Goal: Information Seeking & Learning: Learn about a topic

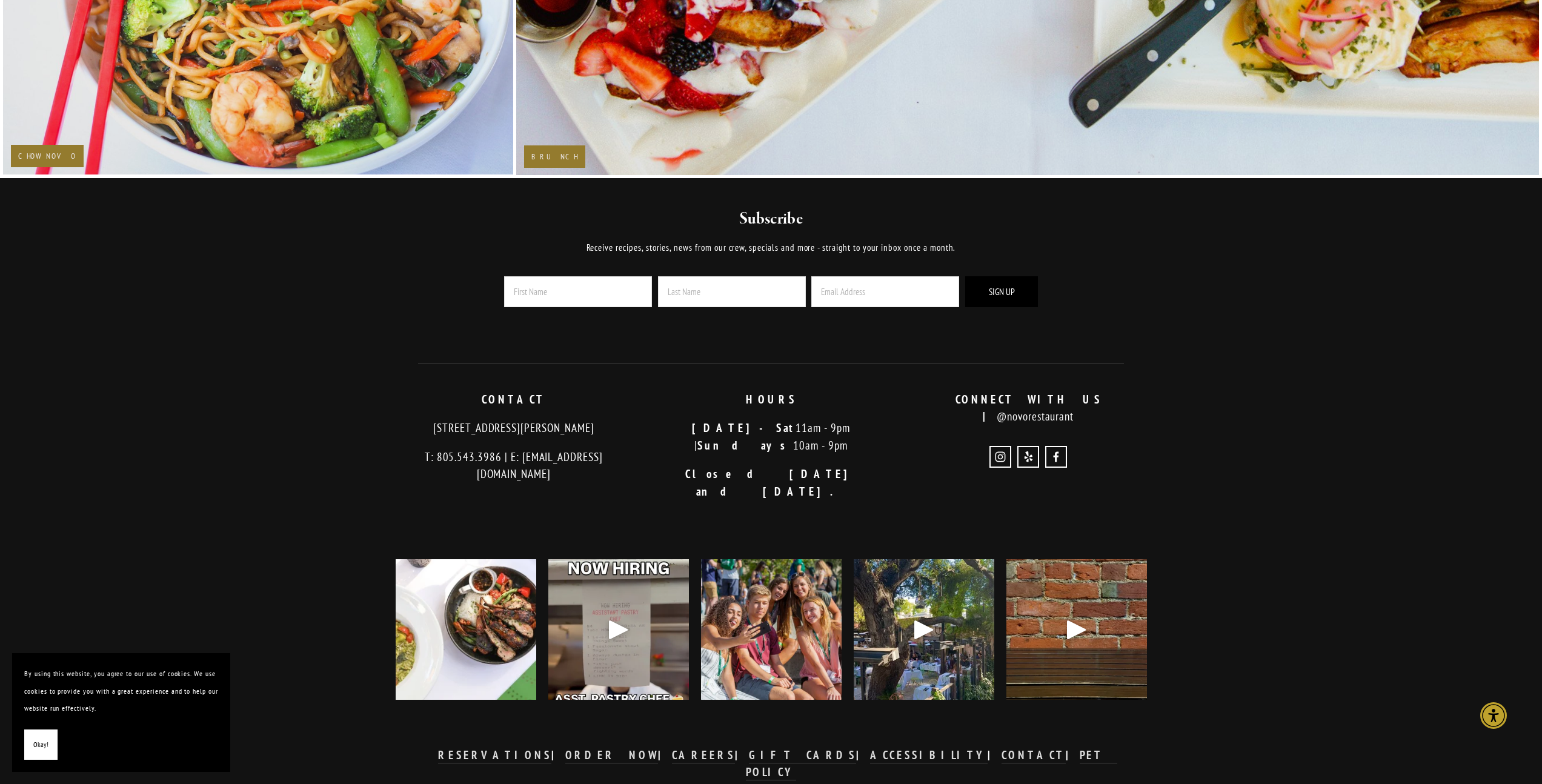
scroll to position [3669, 0]
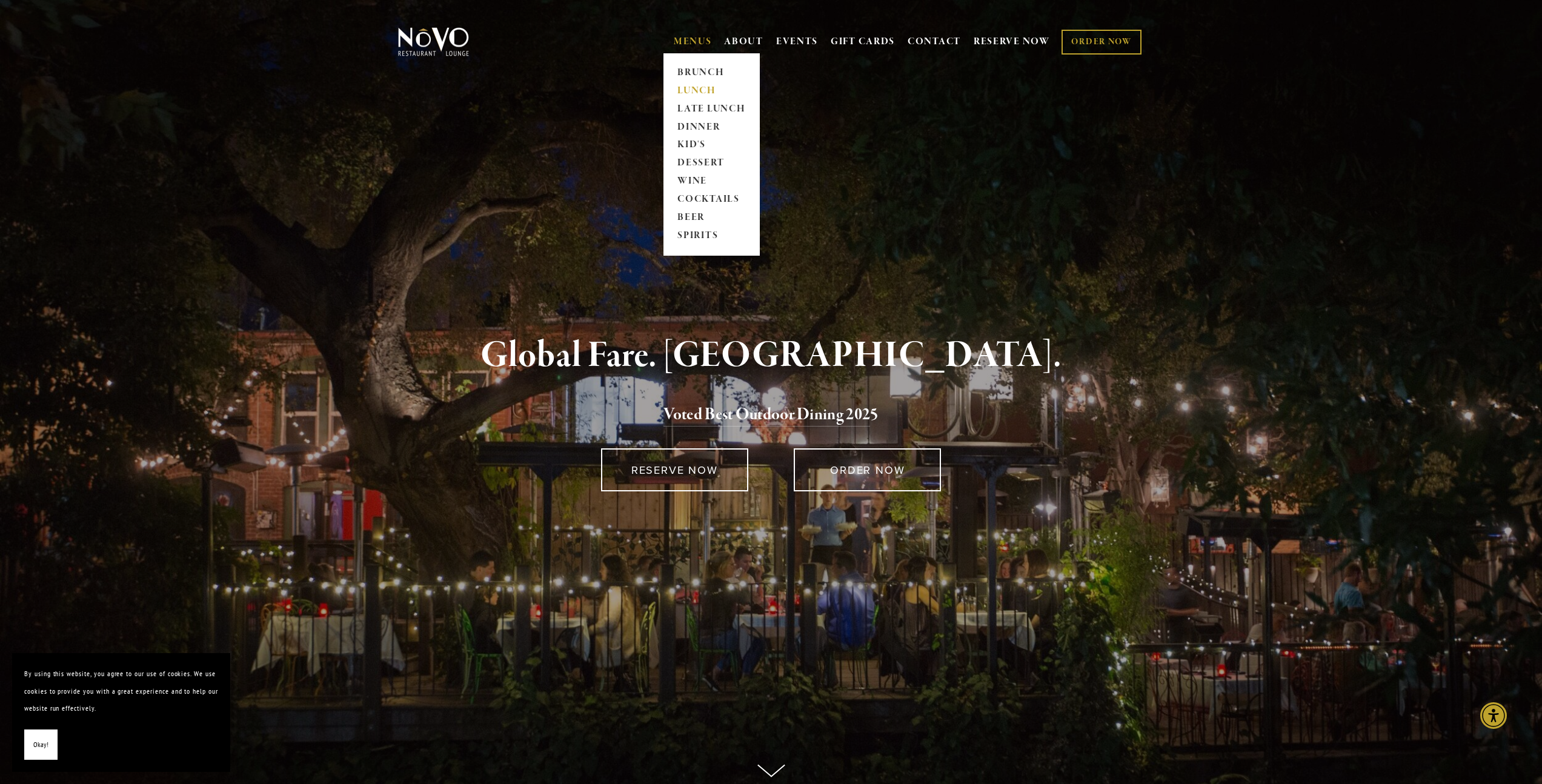
click at [701, 93] on link "LUNCH" at bounding box center [712, 90] width 76 height 18
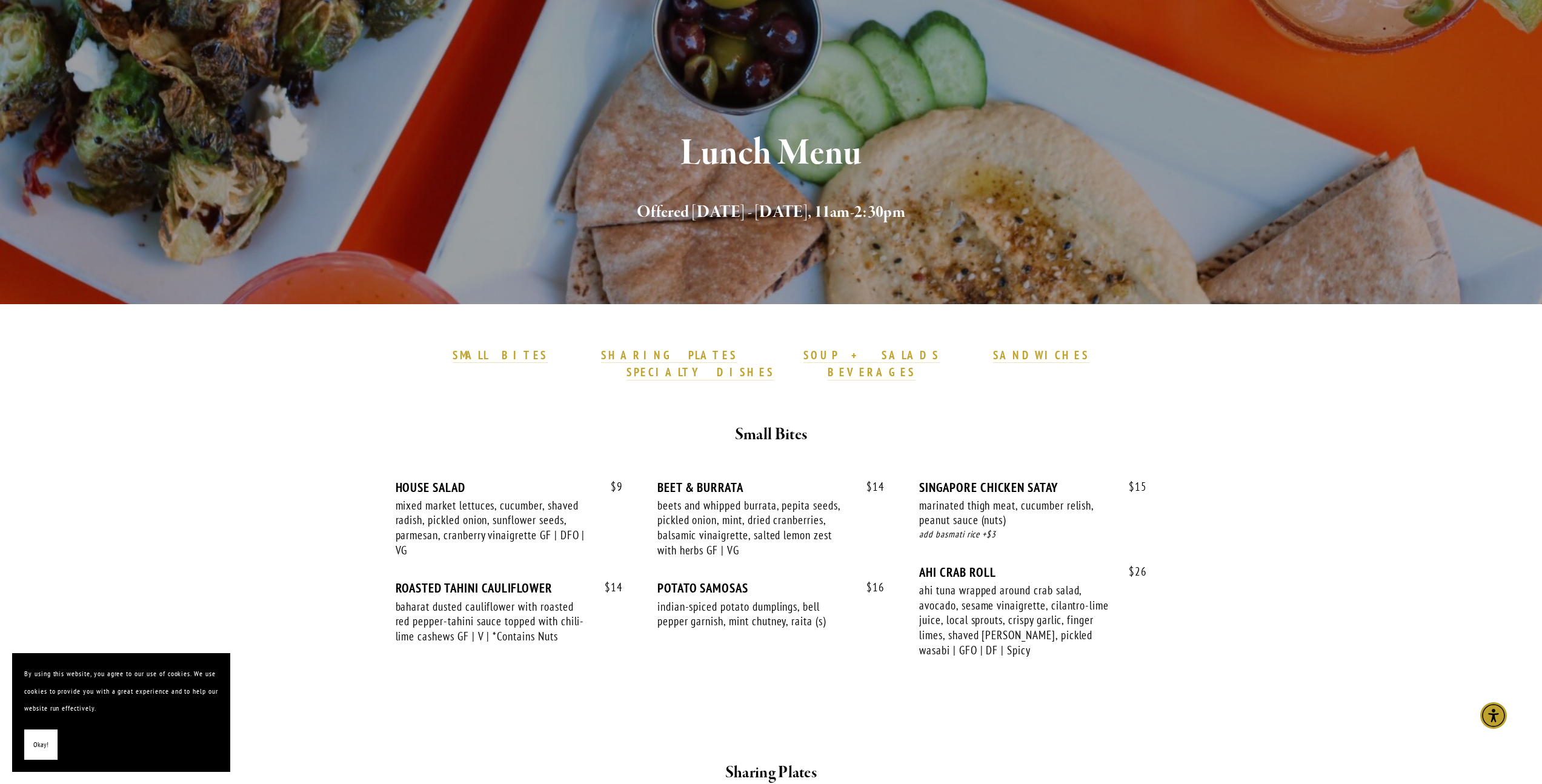
scroll to position [227, 0]
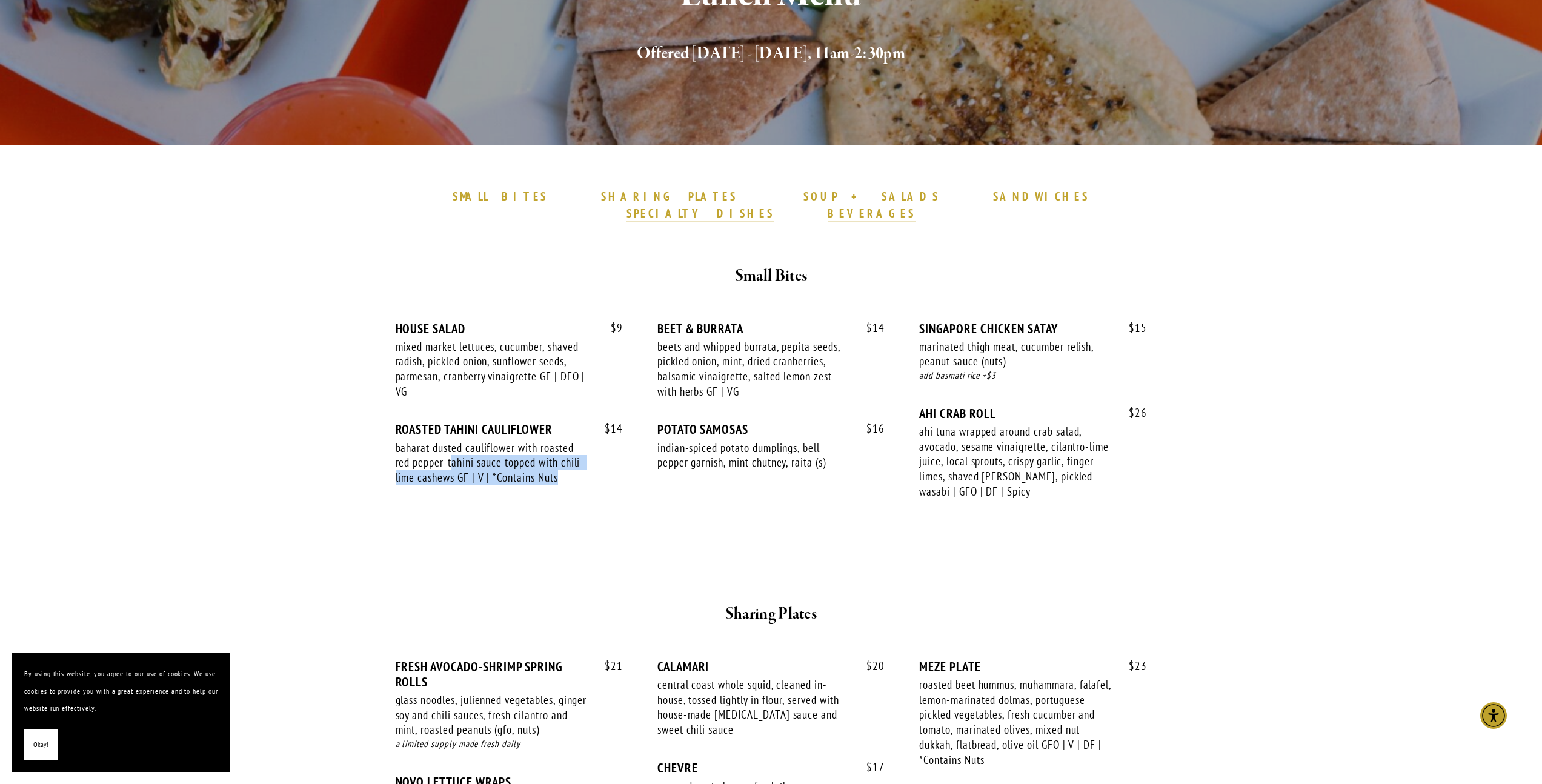
drag, startPoint x: 451, startPoint y: 444, endPoint x: 636, endPoint y: 496, distance: 192.2
click at [636, 496] on div "$ 9 HOUSE SALAD mixed market lettuces, cucumber, shaved radish, pickled onion, …" at bounding box center [771, 421] width 751 height 201
drag, startPoint x: 578, startPoint y: 477, endPoint x: 387, endPoint y: 396, distance: 207.5
click at [387, 396] on div "$ 9 HOUSE SALAD mixed market lettuces, cucumber, shaved radish, pickled onion, …" at bounding box center [771, 416] width 772 height 233
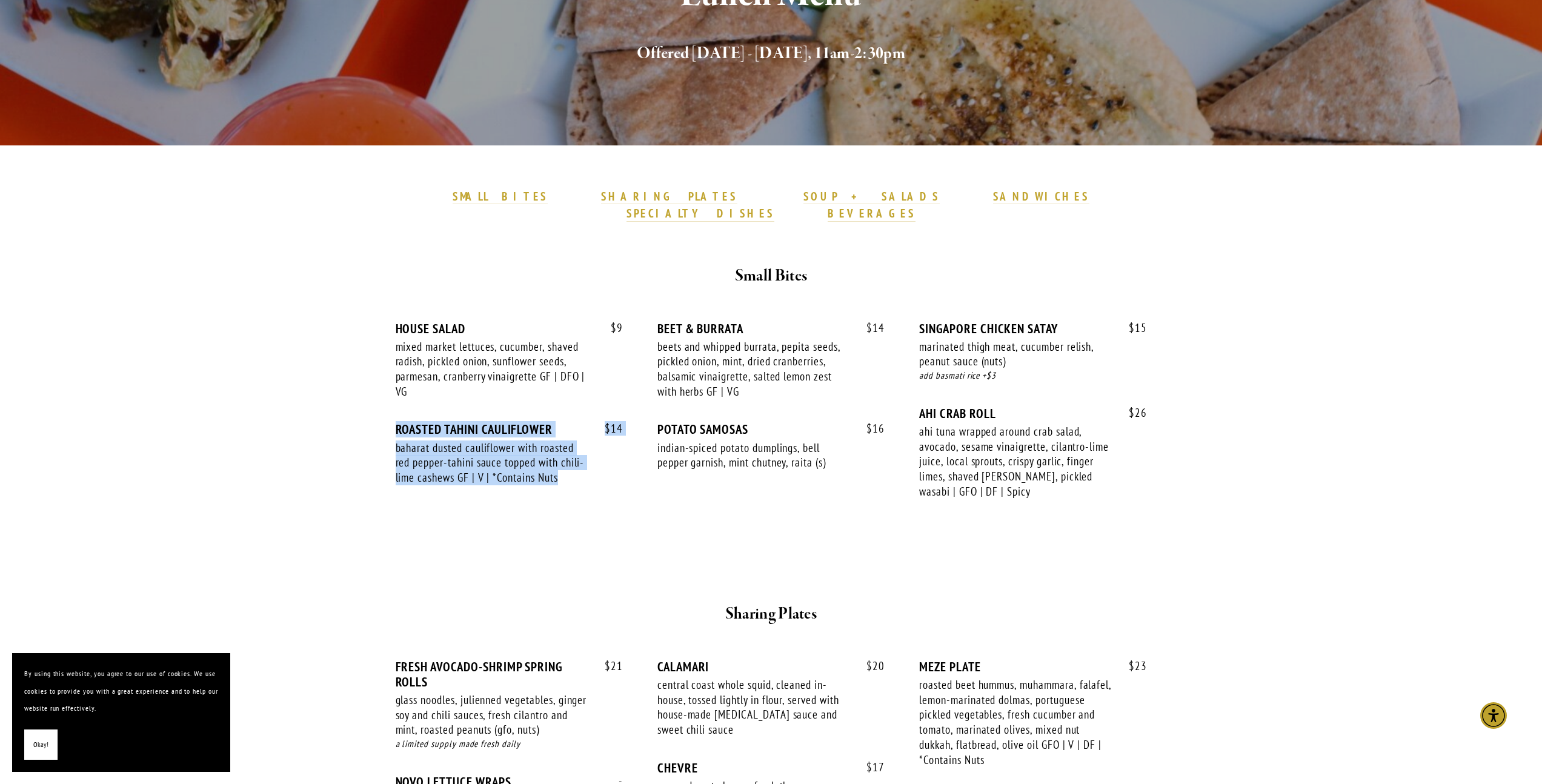
drag, startPoint x: 387, startPoint y: 396, endPoint x: 400, endPoint y: 356, distance: 42.1
click at [387, 395] on div "$ 9 HOUSE SALAD mixed market lettuces, cucumber, shaved radish, pickled onion, …" at bounding box center [771, 416] width 772 height 233
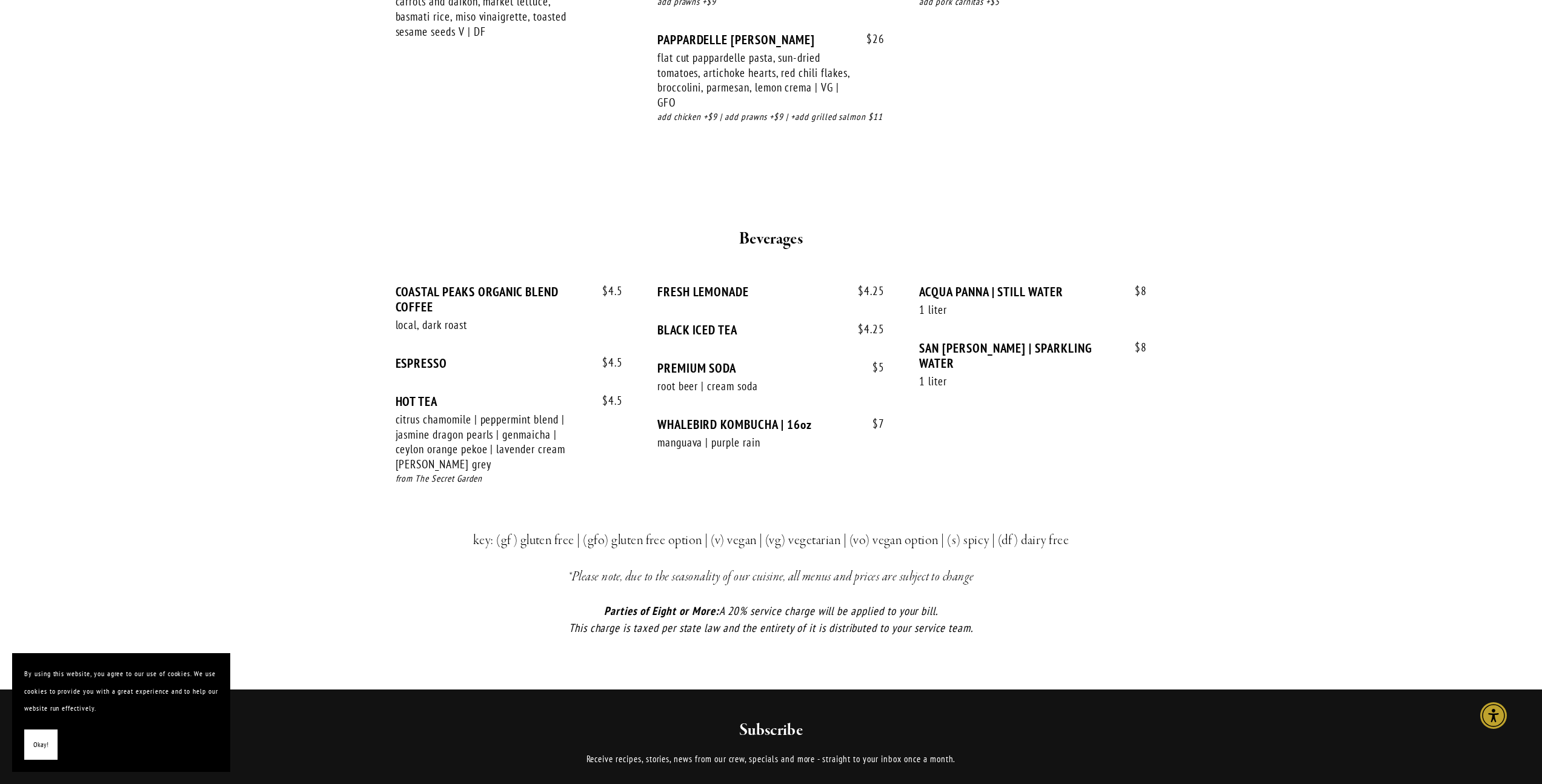
scroll to position [2552, 0]
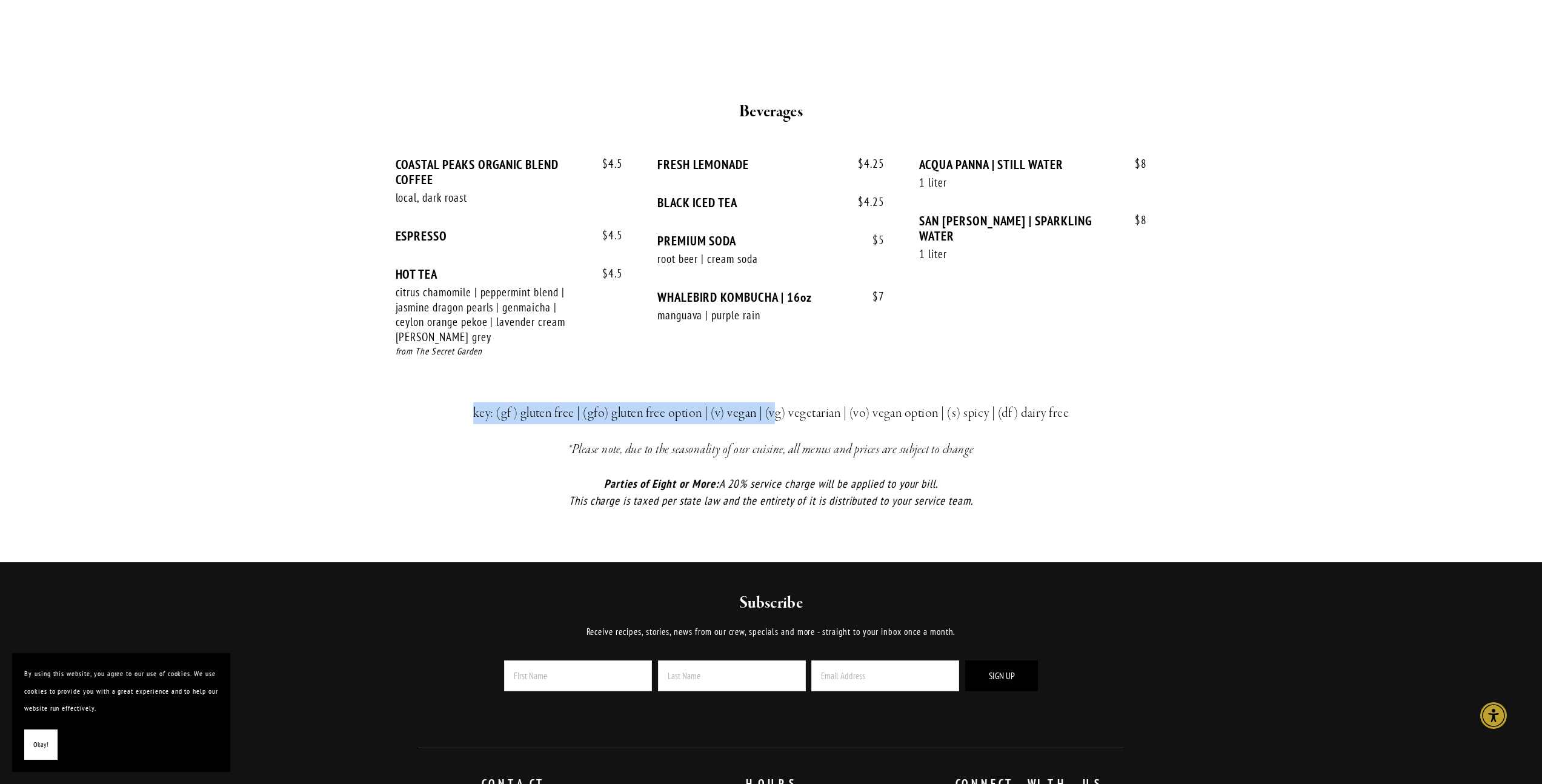
drag, startPoint x: 408, startPoint y: 382, endPoint x: 777, endPoint y: 386, distance: 369.0
click at [777, 392] on div "key: (gf) gluten free | (gfo) gluten free option | (v) vegan | (vg) vegetarian …" at bounding box center [771, 456] width 727 height 128
click at [777, 402] on h3 "key: (gf) gluten free | (gfo) gluten free option | (v) vegan | (vg) vegetarian …" at bounding box center [772, 413] width 707 height 22
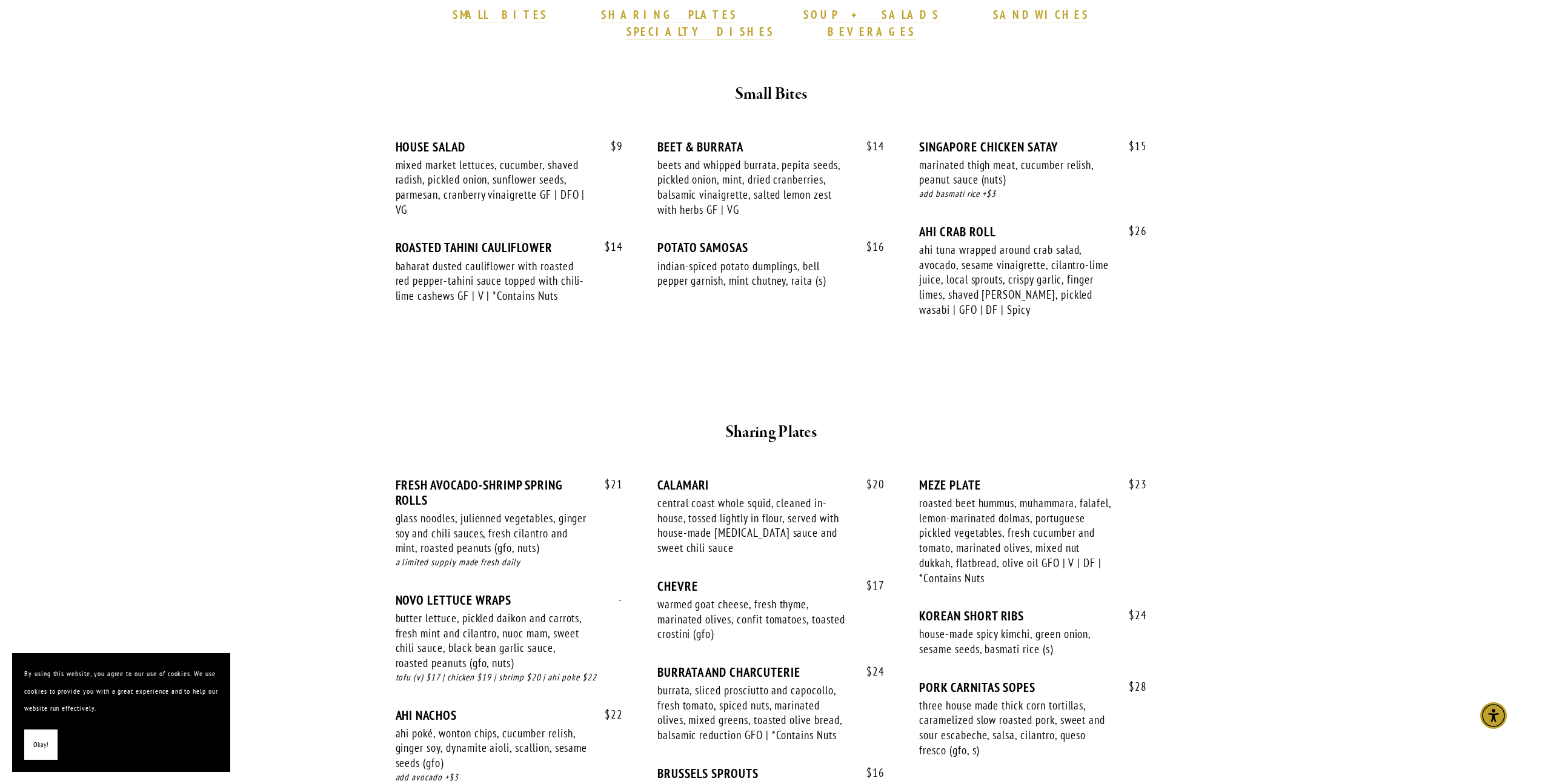
scroll to position [218, 0]
